Goal: Task Accomplishment & Management: Use online tool/utility

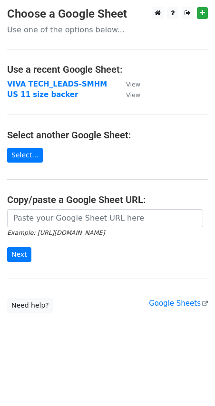
click at [81, 81] on strong "VIVA TECH_LEADS-SMHM" at bounding box center [57, 84] width 100 height 9
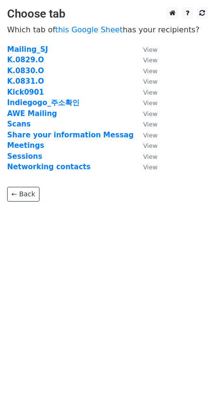
click at [31, 91] on strong "Kick0901" at bounding box center [25, 92] width 37 height 9
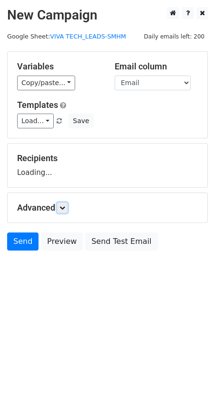
click at [63, 207] on icon at bounding box center [62, 208] width 6 height 6
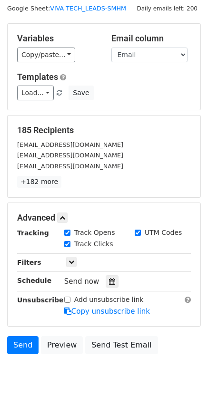
scroll to position [57, 0]
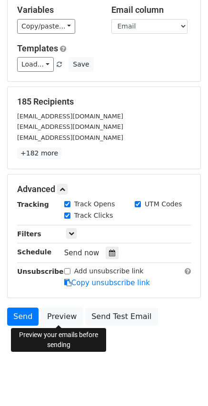
click at [59, 317] on link "Preview" at bounding box center [62, 317] width 42 height 18
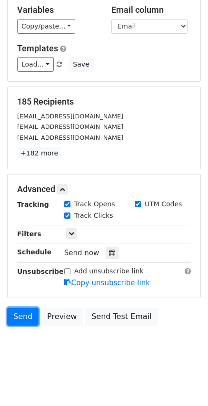
click at [12, 312] on link "Send" at bounding box center [22, 317] width 31 height 18
